Goal: Use online tool/utility: Use online tool/utility

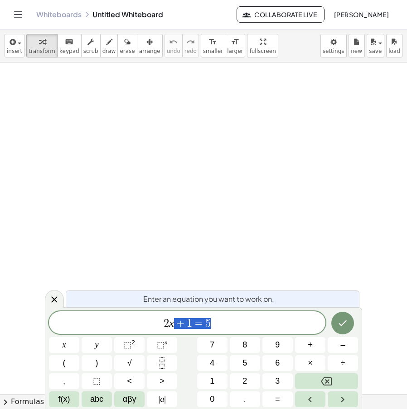
drag, startPoint x: 202, startPoint y: 322, endPoint x: 125, endPoint y: 318, distance: 76.2
click at [125, 318] on span "2 x + 1 = 5" at bounding box center [187, 323] width 276 height 13
drag, startPoint x: 187, startPoint y: 333, endPoint x: 83, endPoint y: 335, distance: 103.7
click at [82, 335] on div "****** ​ 2 x + 1 = 5 x y ⬚ 2 ⬚ n 7 8 9 + – ( ) √ 4 5 6 × ÷ , ⬚ < > 1 2 3 f(x) a…" at bounding box center [203, 360] width 309 height 96
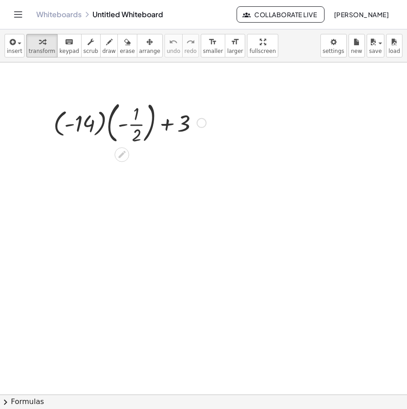
click at [104, 123] on div at bounding box center [130, 122] width 162 height 49
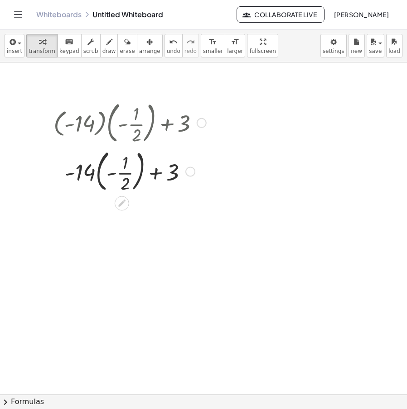
click at [95, 172] on div at bounding box center [130, 171] width 162 height 49
click at [96, 172] on div at bounding box center [130, 171] width 162 height 49
click at [108, 175] on div at bounding box center [130, 170] width 162 height 45
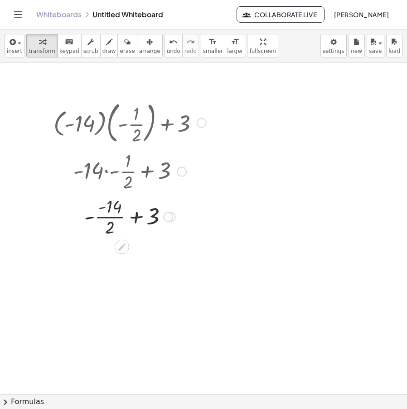
click at [92, 218] on div at bounding box center [130, 216] width 162 height 45
click at [90, 264] on div at bounding box center [130, 261] width 162 height 45
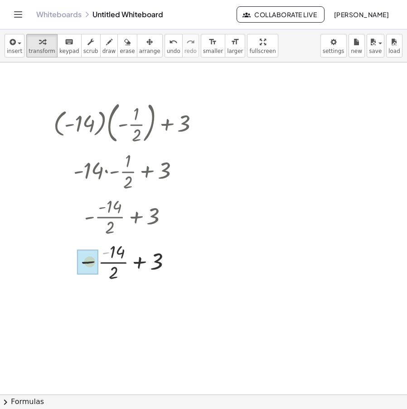
drag, startPoint x: 103, startPoint y: 255, endPoint x: 86, endPoint y: 265, distance: 20.4
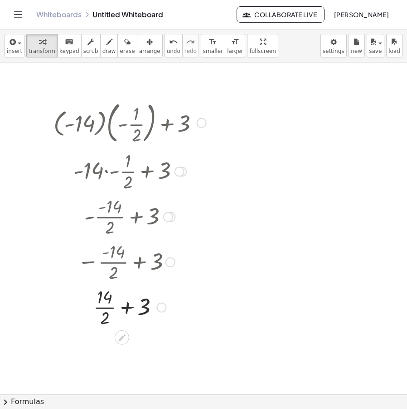
click at [130, 308] on div at bounding box center [130, 306] width 162 height 45
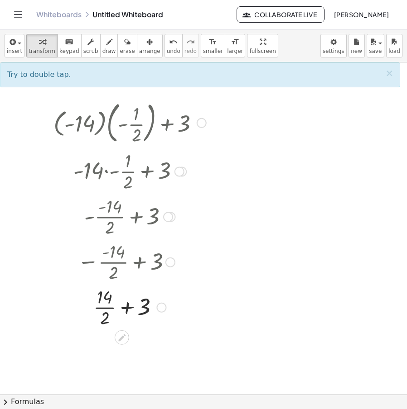
click at [104, 306] on div at bounding box center [130, 306] width 162 height 45
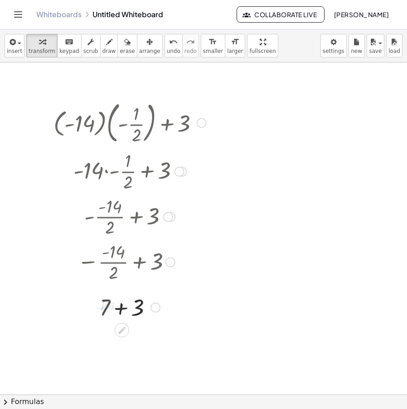
click at [123, 311] on div at bounding box center [130, 307] width 162 height 31
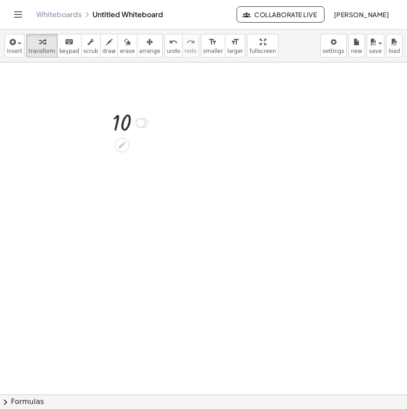
drag, startPoint x: 147, startPoint y: 375, endPoint x: 180, endPoint y: 105, distance: 271.5
click at [142, 125] on div at bounding box center [140, 123] width 10 height 10
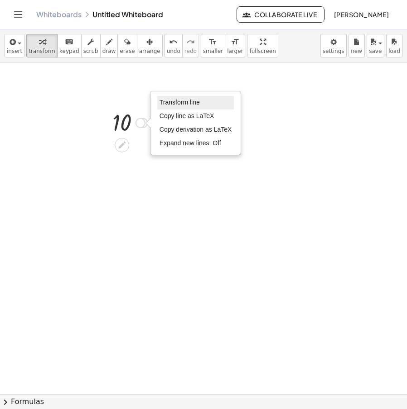
click at [185, 104] on span "Transform line" at bounding box center [179, 102] width 40 height 7
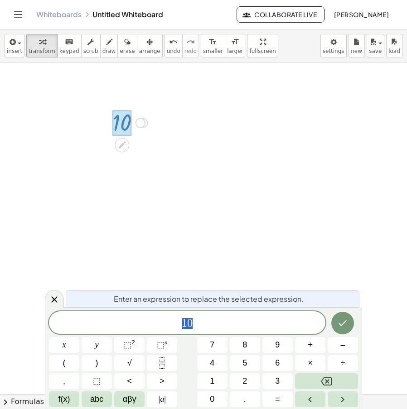
drag, startPoint x: 223, startPoint y: 328, endPoint x: 211, endPoint y: 318, distance: 15.4
click at [161, 330] on span "1 0" at bounding box center [187, 323] width 276 height 13
drag, startPoint x: 229, startPoint y: 323, endPoint x: 120, endPoint y: 334, distance: 108.8
click at [120, 334] on div "** 1 0 x y ⬚ 2 ⬚ n 7 8 9 + – ( ) √ 4 5 6 × ÷ , ⬚ < > 1 2 3 f(x) abc αβγ | a | 0…" at bounding box center [203, 360] width 309 height 96
click at [125, 344] on span "⬚" at bounding box center [128, 345] width 8 height 9
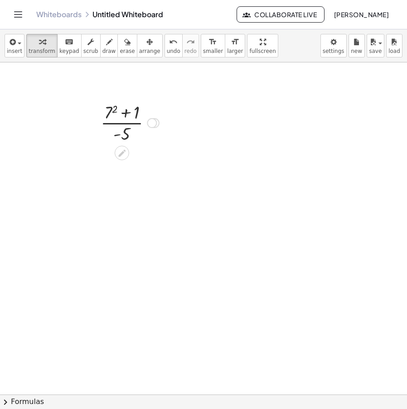
click at [113, 107] on div at bounding box center [129, 122] width 67 height 45
click at [126, 111] on div at bounding box center [130, 122] width 72 height 45
click at [127, 137] on div at bounding box center [130, 122] width 50 height 45
click at [143, 119] on div "Transform line Copy line as LaTeX Copy derivation as LaTeX Expand new lines: Off" at bounding box center [146, 123] width 10 height 10
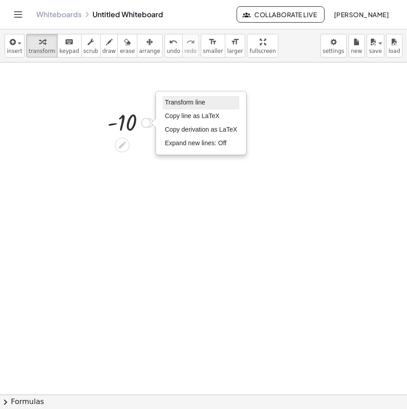
click at [191, 105] on span "Transform line" at bounding box center [185, 102] width 40 height 7
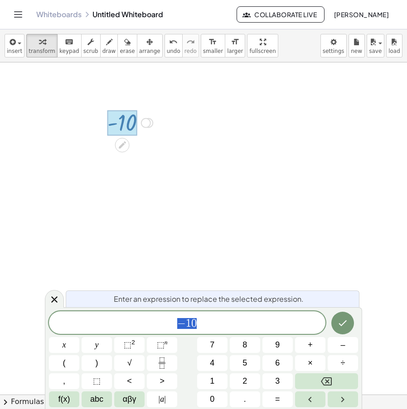
drag, startPoint x: 114, startPoint y: 342, endPoint x: 196, endPoint y: 340, distance: 81.5
click at [110, 343] on div "*** − 1 0 x y ⬚ 2 ⬚ n 7 8 9 + – ( ) √ 4 5 6 × ÷ , ⬚ < > 1 2 3 f(x) abc αβγ | a …" at bounding box center [203, 360] width 309 height 96
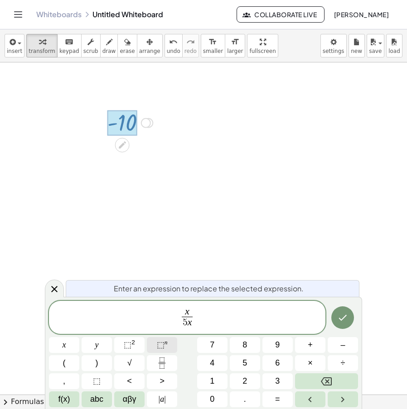
click at [160, 346] on span "⬚" at bounding box center [161, 345] width 8 height 9
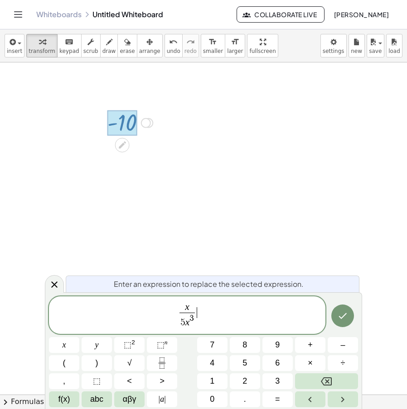
click at [200, 306] on span "x 5 x 3 ​ ​" at bounding box center [187, 316] width 276 height 28
click at [188, 303] on var "x" at bounding box center [187, 307] width 5 height 11
click at [129, 343] on span "⬚" at bounding box center [128, 345] width 8 height 9
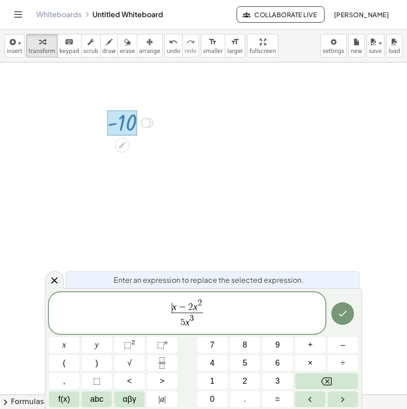
click at [173, 305] on var "x" at bounding box center [174, 307] width 5 height 11
click at [177, 302] on span "​ x − 2 x 2" at bounding box center [187, 306] width 32 height 14
click at [164, 349] on span "⬚" at bounding box center [161, 345] width 8 height 9
click at [341, 317] on icon "Done" at bounding box center [342, 313] width 11 height 11
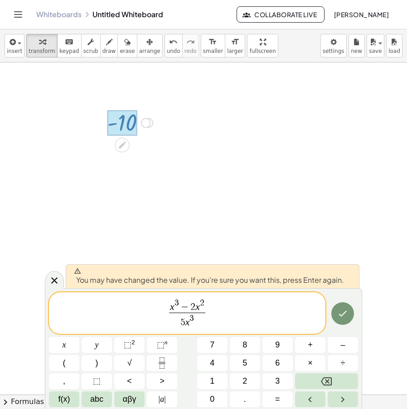
click at [342, 318] on icon "Done" at bounding box center [342, 313] width 11 height 11
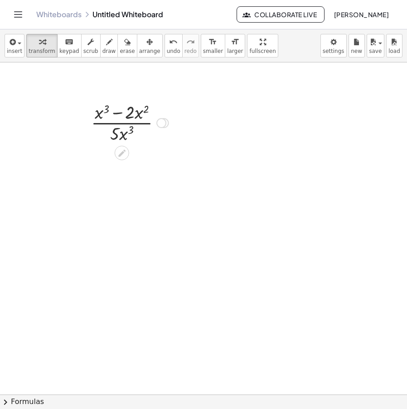
click at [117, 105] on div at bounding box center [130, 122] width 87 height 45
click at [118, 115] on div at bounding box center [130, 122] width 87 height 45
drag, startPoint x: 117, startPoint y: 135, endPoint x: 127, endPoint y: 138, distance: 10.5
click at [127, 138] on div at bounding box center [130, 122] width 87 height 45
drag, startPoint x: 121, startPoint y: 130, endPoint x: 143, endPoint y: 110, distance: 29.5
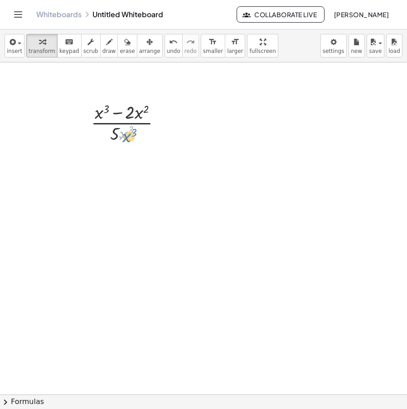
click at [128, 126] on div at bounding box center [130, 122] width 87 height 45
drag, startPoint x: 128, startPoint y: 132, endPoint x: 98, endPoint y: 108, distance: 38.0
click at [98, 108] on div at bounding box center [130, 122] width 87 height 45
click at [167, 50] on span "undo" at bounding box center [174, 51] width 14 height 6
click at [163, 126] on div at bounding box center [161, 123] width 10 height 10
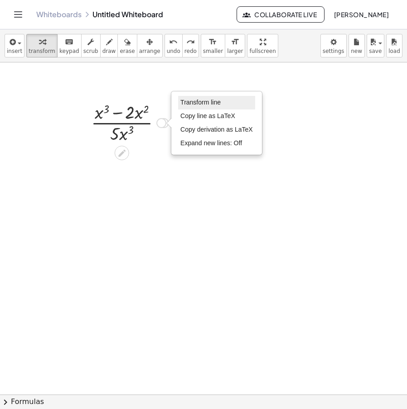
click at [200, 101] on span "Transform line" at bounding box center [200, 102] width 40 height 7
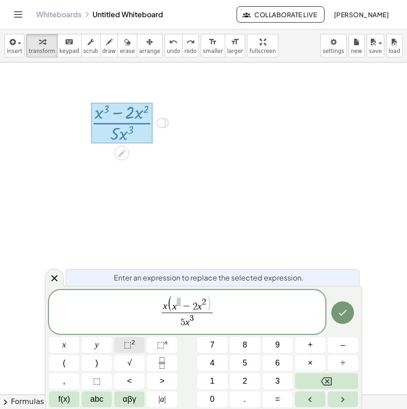
click at [133, 340] on sup "2" at bounding box center [133, 342] width 4 height 7
click at [178, 301] on var "x" at bounding box center [176, 306] width 5 height 11
click at [184, 300] on span "x ​ − 2 x 2" at bounding box center [191, 305] width 34 height 14
click at [233, 313] on span "x 2 ( x ​ − 2 x 2 ) 5 x 3 ​" at bounding box center [187, 313] width 276 height 34
click at [205, 304] on span "2" at bounding box center [206, 302] width 5 height 9
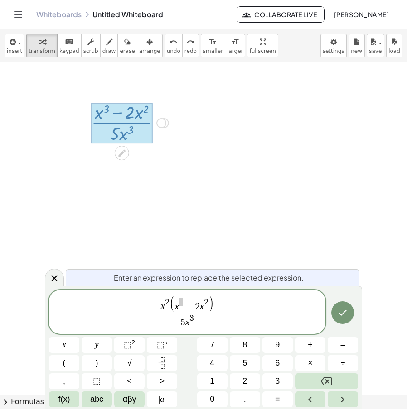
click at [208, 302] on span ")" at bounding box center [210, 305] width 5 height 17
drag, startPoint x: 160, startPoint y: 301, endPoint x: 188, endPoint y: 300, distance: 28.1
click at [188, 300] on span "x 2 ( x − 2 ) 5 x 3 ​" at bounding box center [187, 313] width 276 height 34
drag, startPoint x: 199, startPoint y: 323, endPoint x: 192, endPoint y: 322, distance: 7.3
click at [192, 322] on span "5 x 3" at bounding box center [187, 321] width 46 height 16
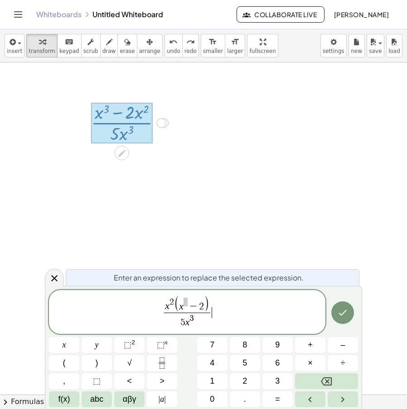
drag, startPoint x: 233, startPoint y: 318, endPoint x: 111, endPoint y: 315, distance: 122.3
click at [101, 316] on span "x 2 ( x − 2 ) 5 x 3 ​ ​" at bounding box center [187, 313] width 276 height 34
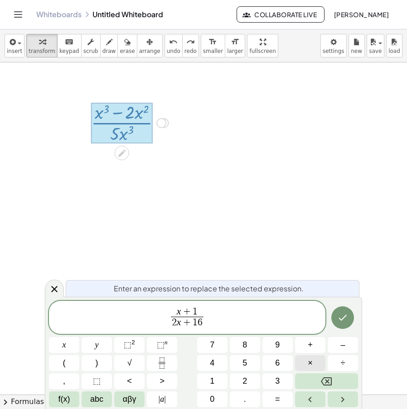
click at [320, 364] on button "×" at bounding box center [310, 364] width 30 height 16
click at [130, 346] on span "⬚" at bounding box center [128, 345] width 8 height 9
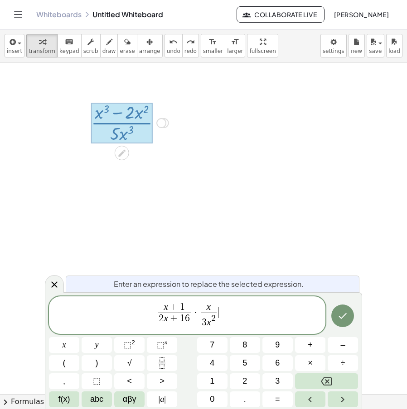
click at [221, 303] on span "x + 1 2 x + 1 6 ​ · x 3 x 2 ​ ​" at bounding box center [187, 316] width 276 height 28
click at [218, 305] on span "x + 1 2 x + 1 6 ​ · x 3 x 2 ​ ​" at bounding box center [187, 316] width 276 height 28
click at [213, 305] on span "x" at bounding box center [209, 308] width 16 height 10
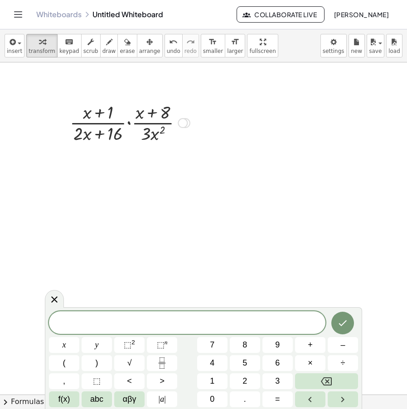
click at [125, 145] on div at bounding box center [129, 122] width 129 height 45
click at [183, 121] on div "Transform line Copy line as LaTeX Copy derivation as LaTeX Expand new lines: Off" at bounding box center [183, 123] width 10 height 10
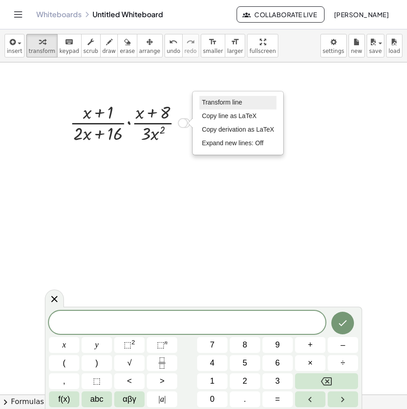
click at [219, 104] on span "Transform line" at bounding box center [222, 102] width 40 height 7
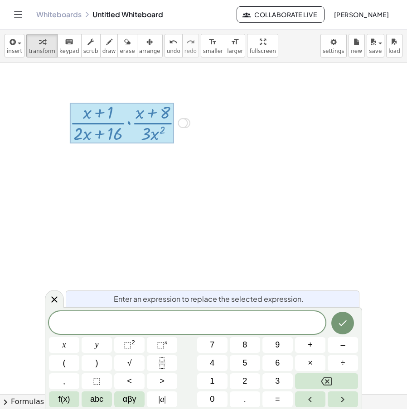
drag, startPoint x: 220, startPoint y: 154, endPoint x: 207, endPoint y: 152, distance: 13.3
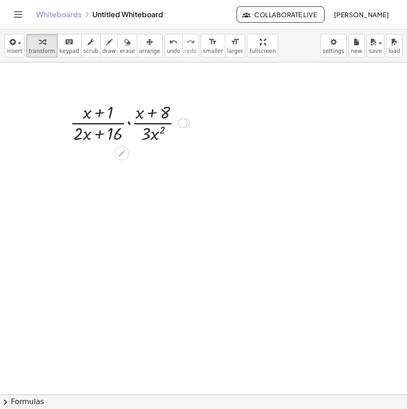
drag, startPoint x: 183, startPoint y: 123, endPoint x: 189, endPoint y: 118, distance: 7.7
click at [183, 123] on div "Transform line Copy line as LaTeX Copy derivation as LaTeX Expand new lines: Off" at bounding box center [183, 123] width 10 height 10
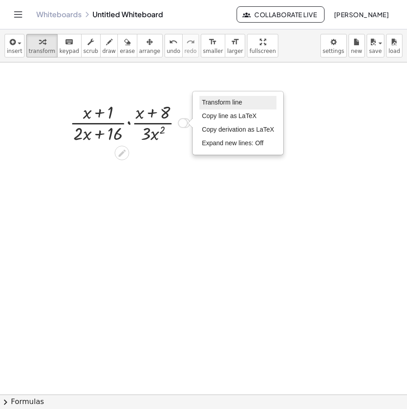
click at [226, 105] on span "Transform line" at bounding box center [222, 102] width 40 height 7
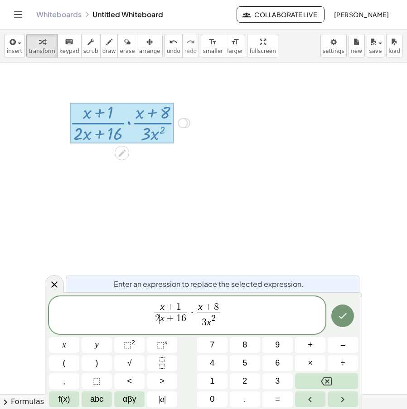
click at [159, 318] on span "2" at bounding box center [157, 319] width 5 height 10
click at [186, 325] on span ")" at bounding box center [188, 320] width 5 height 12
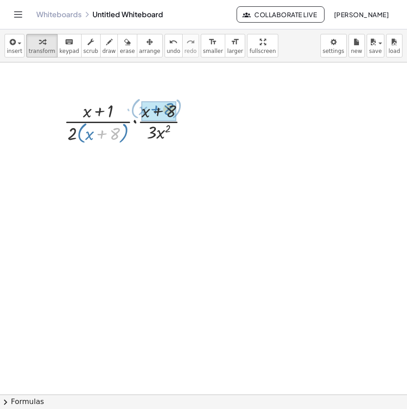
drag, startPoint x: 113, startPoint y: 130, endPoint x: 158, endPoint y: 107, distance: 49.6
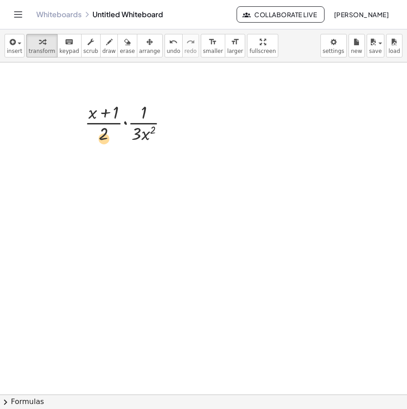
drag, startPoint x: 109, startPoint y: 130, endPoint x: 99, endPoint y: 140, distance: 15.1
click at [99, 140] on div at bounding box center [130, 122] width 100 height 45
drag, startPoint x: 146, startPoint y: 137, endPoint x: 159, endPoint y: 135, distance: 12.8
click at [164, 47] on button "undo undo" at bounding box center [173, 46] width 18 height 24
click at [126, 123] on div at bounding box center [130, 122] width 100 height 45
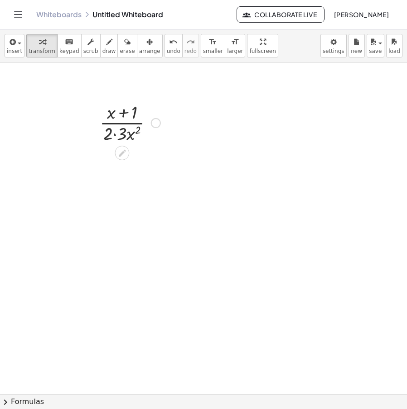
click at [116, 133] on div at bounding box center [130, 122] width 70 height 45
click at [119, 111] on div at bounding box center [129, 122] width 63 height 45
drag, startPoint x: 125, startPoint y: 131, endPoint x: 128, endPoint y: 135, distance: 4.8
click at [127, 135] on div at bounding box center [129, 122] width 63 height 45
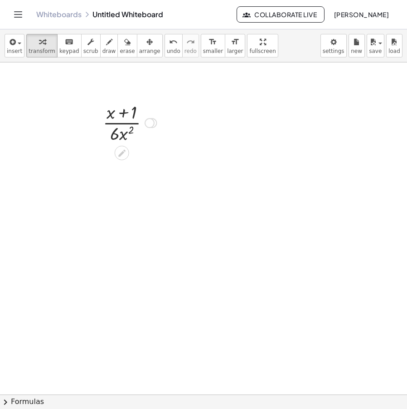
click at [150, 120] on div at bounding box center [149, 123] width 10 height 10
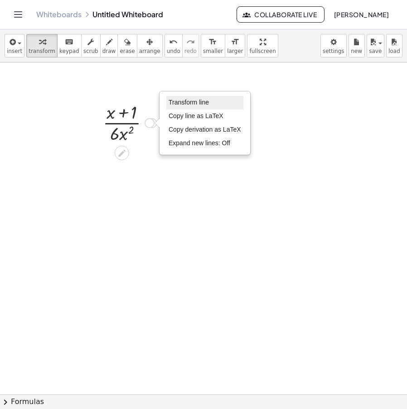
click at [220, 102] on li "Transform line" at bounding box center [204, 103] width 77 height 14
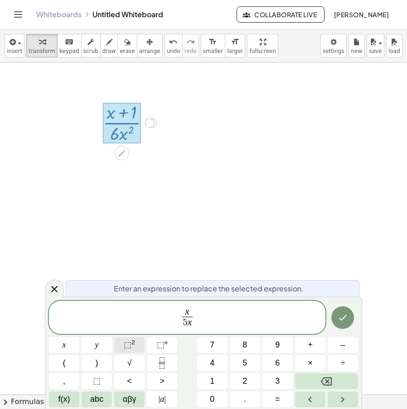
click at [136, 348] on button "⬚ 2" at bounding box center [129, 345] width 30 height 16
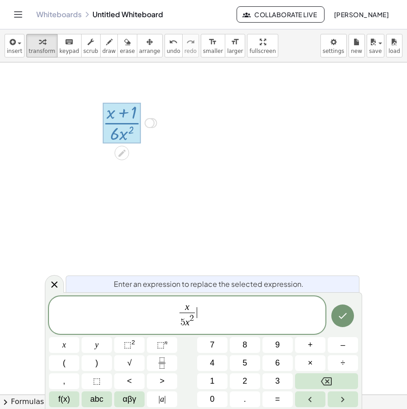
click at [211, 312] on span "x 5 x 2 ​ ​" at bounding box center [187, 316] width 276 height 28
click at [312, 358] on span "×" at bounding box center [310, 363] width 5 height 12
click at [159, 346] on span "⬚" at bounding box center [161, 345] width 8 height 9
click at [217, 301] on div "x 5 x 2 ​ · x 4 x 3 ​ ​" at bounding box center [187, 316] width 276 height 38
click at [210, 305] on span "x 5 x 2 ​ · x 4 x 3 ​ ​" at bounding box center [187, 316] width 276 height 28
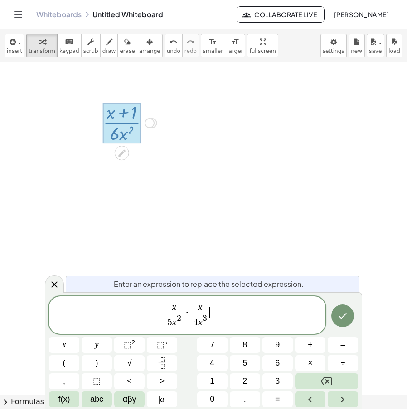
click at [204, 306] on span "x" at bounding box center [200, 308] width 16 height 10
click at [171, 307] on var "x" at bounding box center [170, 307] width 5 height 11
click at [177, 308] on span "x ​" at bounding box center [171, 308] width 16 height 10
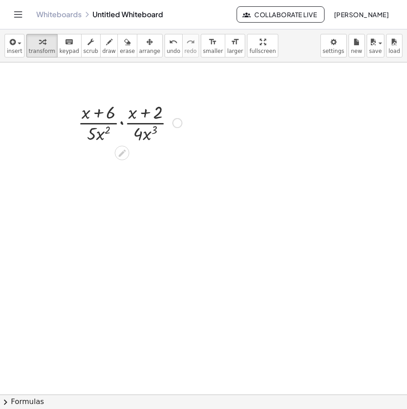
click at [123, 123] on div at bounding box center [129, 122] width 113 height 45
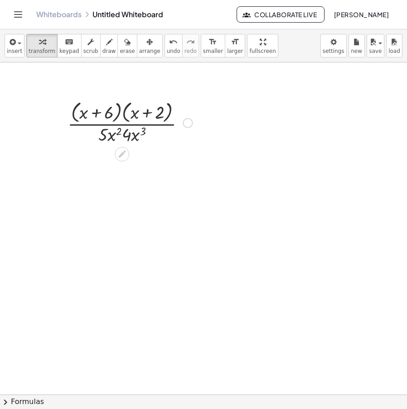
click at [120, 111] on div at bounding box center [130, 122] width 134 height 48
click at [115, 112] on div at bounding box center [130, 122] width 134 height 48
click at [120, 113] on div at bounding box center [130, 122] width 134 height 48
drag, startPoint x: 135, startPoint y: 117, endPoint x: 139, endPoint y: 120, distance: 5.3
click at [139, 120] on div at bounding box center [130, 122] width 134 height 48
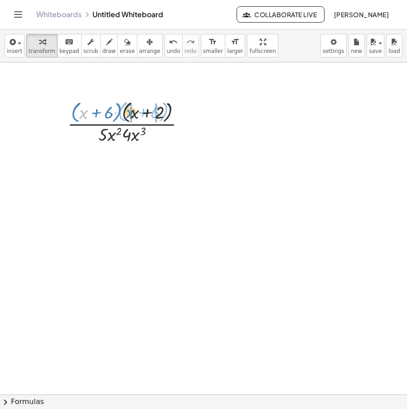
drag, startPoint x: 82, startPoint y: 114, endPoint x: 128, endPoint y: 114, distance: 46.6
click at [128, 114] on div at bounding box center [130, 122] width 134 height 48
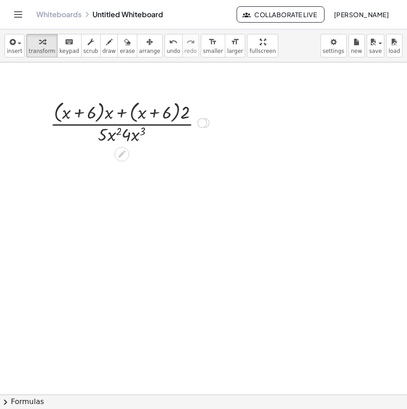
click at [105, 116] on div at bounding box center [130, 122] width 168 height 48
click at [125, 116] on div at bounding box center [130, 122] width 168 height 48
click at [125, 115] on div at bounding box center [130, 122] width 168 height 48
click at [190, 115] on div at bounding box center [130, 122] width 168 height 48
click at [184, 116] on div at bounding box center [130, 122] width 168 height 48
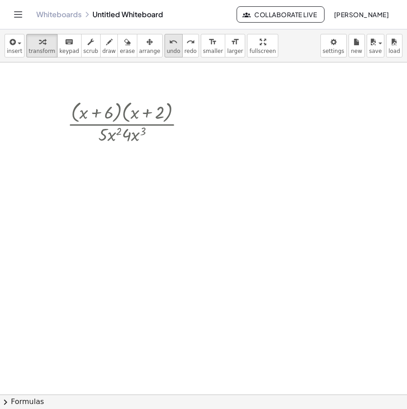
click at [167, 48] on span "undo" at bounding box center [174, 51] width 14 height 6
click at [117, 136] on div at bounding box center [130, 122] width 134 height 48
drag, startPoint x: 105, startPoint y: 139, endPoint x: 133, endPoint y: 144, distance: 28.5
click at [133, 144] on div at bounding box center [130, 122] width 134 height 48
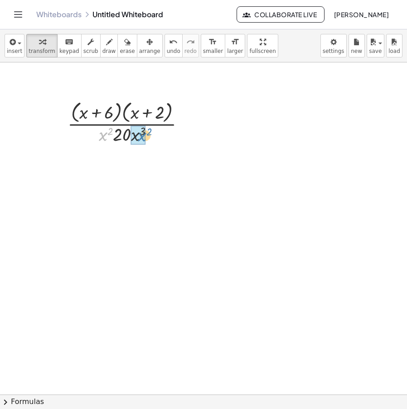
drag, startPoint x: 101, startPoint y: 135, endPoint x: 140, endPoint y: 135, distance: 39.0
click at [137, 134] on div at bounding box center [130, 122] width 134 height 48
drag, startPoint x: 112, startPoint y: 151, endPoint x: 125, endPoint y: 154, distance: 14.1
click at [119, 151] on icon at bounding box center [122, 154] width 10 height 10
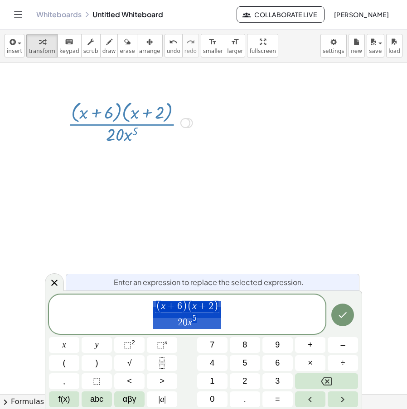
drag, startPoint x: 295, startPoint y: 161, endPoint x: 235, endPoint y: 75, distance: 104.8
click at [146, 47] on icon "button" at bounding box center [149, 42] width 6 height 11
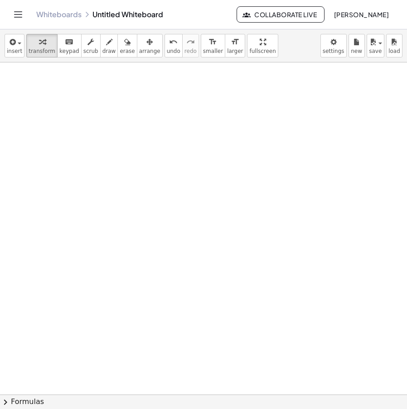
drag, startPoint x: 35, startPoint y: 42, endPoint x: 70, endPoint y: 75, distance: 47.4
click at [39, 41] on icon "button" at bounding box center [42, 42] width 6 height 11
